Goal: Information Seeking & Learning: Learn about a topic

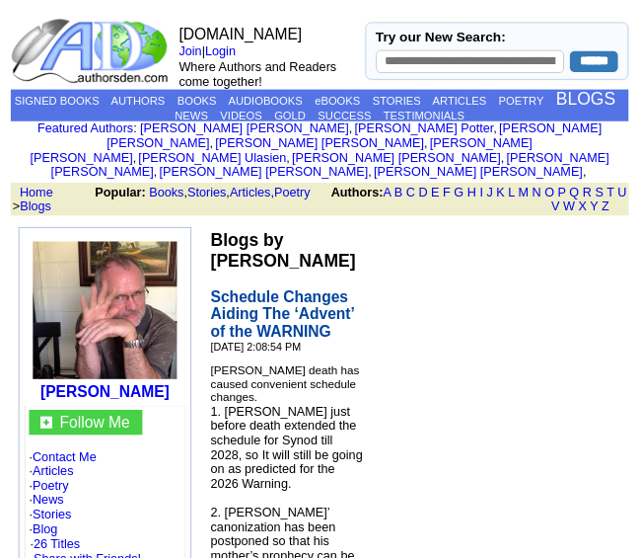
scroll to position [197, 0]
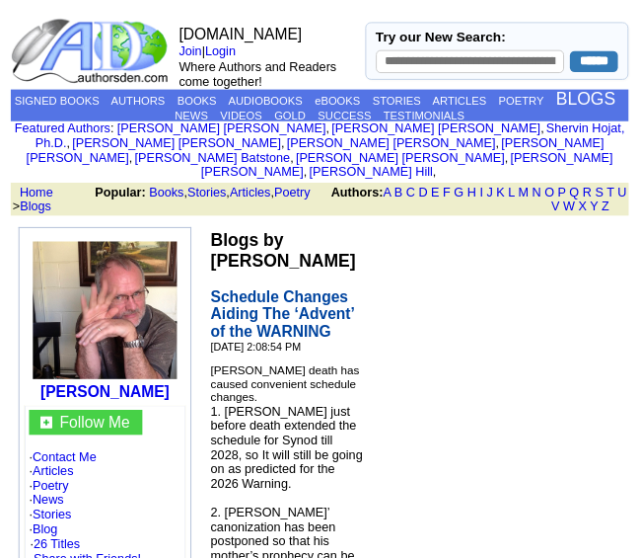
scroll to position [197, 0]
